Goal: Information Seeking & Learning: Learn about a topic

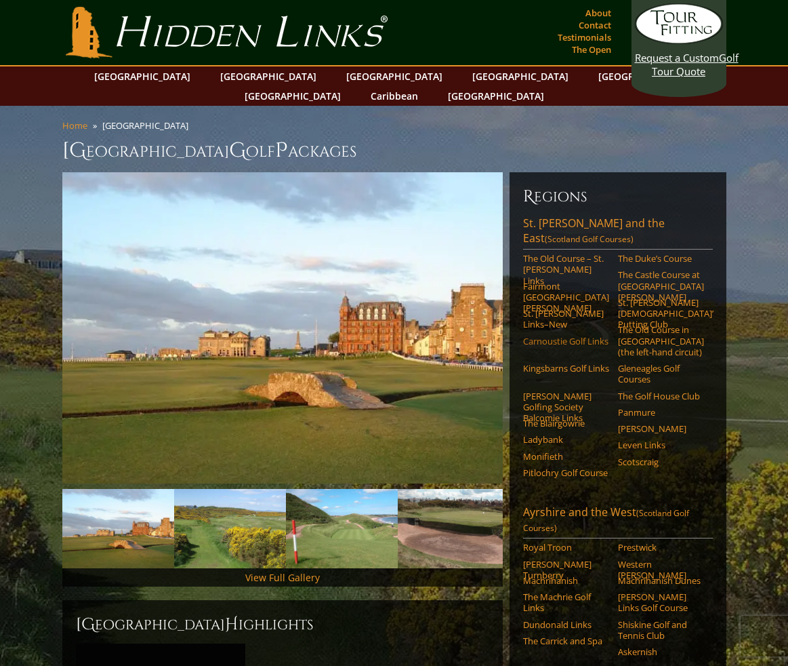
click at [550, 336] on link "Carnoustie Golf Links" at bounding box center [566, 341] width 86 height 11
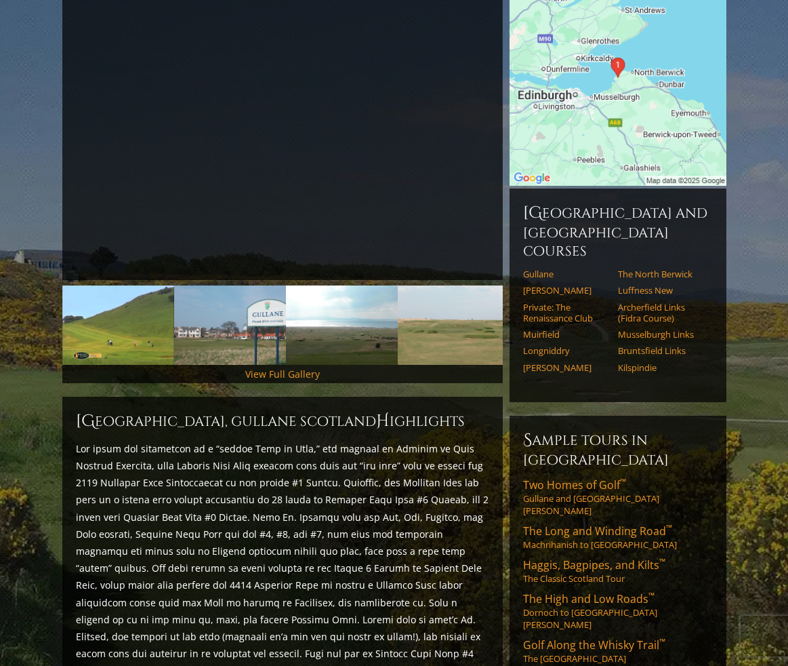
scroll to position [68, 0]
